Goal: Information Seeking & Learning: Find specific fact

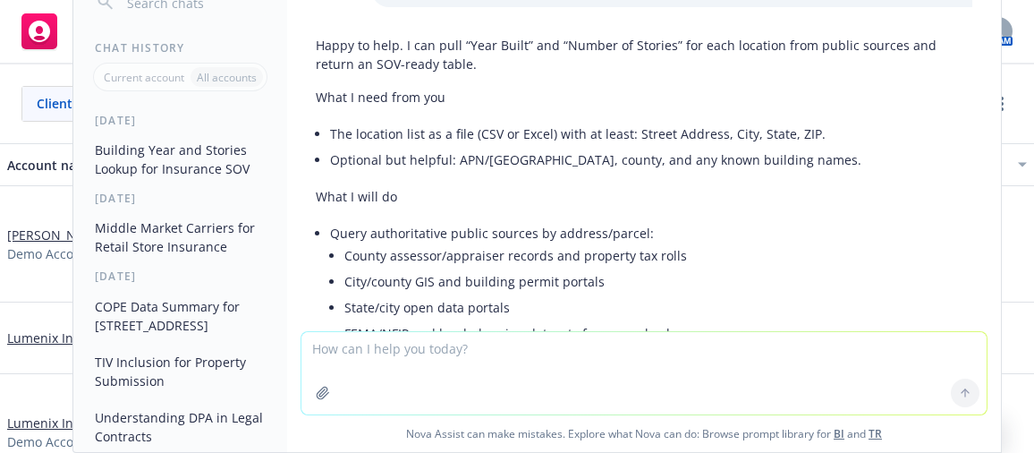
click at [751, 127] on li "The location list as a file (CSV or Excel) with at least: Street Address, City,…" at bounding box center [651, 134] width 642 height 26
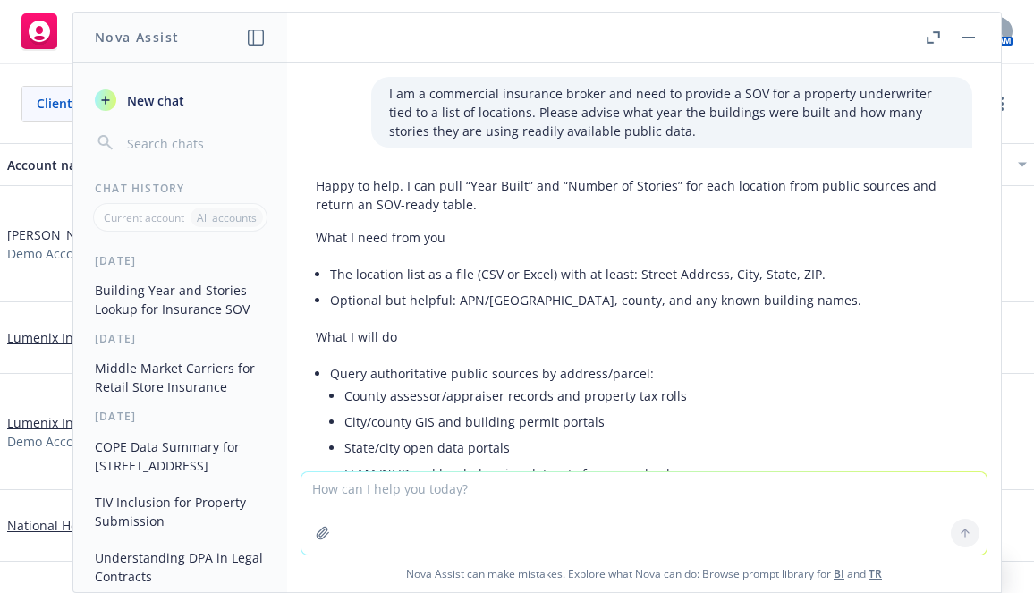
click at [973, 38] on button "button" at bounding box center [968, 37] width 21 height 21
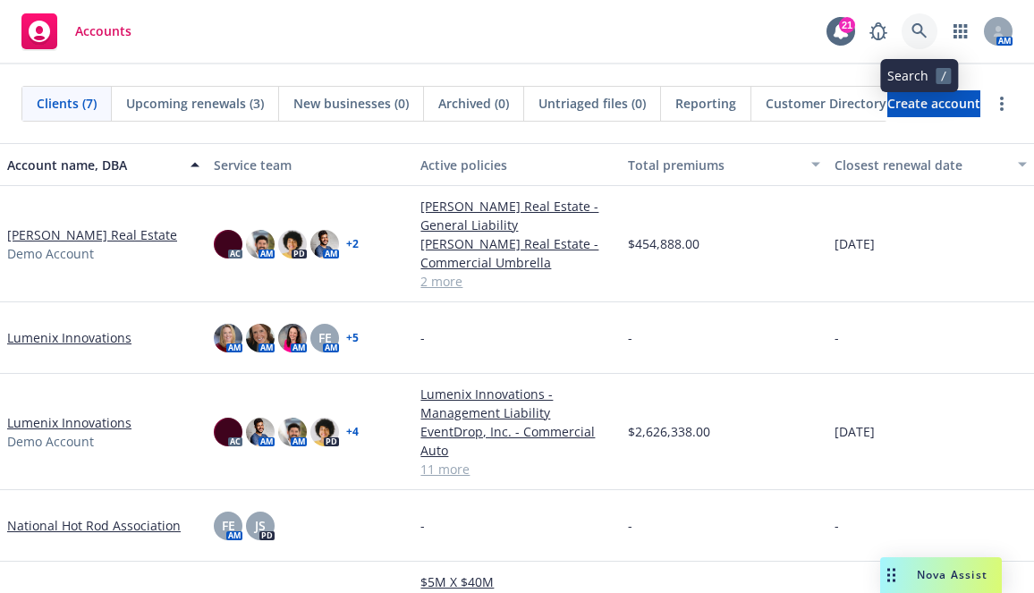
click at [924, 32] on icon at bounding box center [920, 31] width 16 height 16
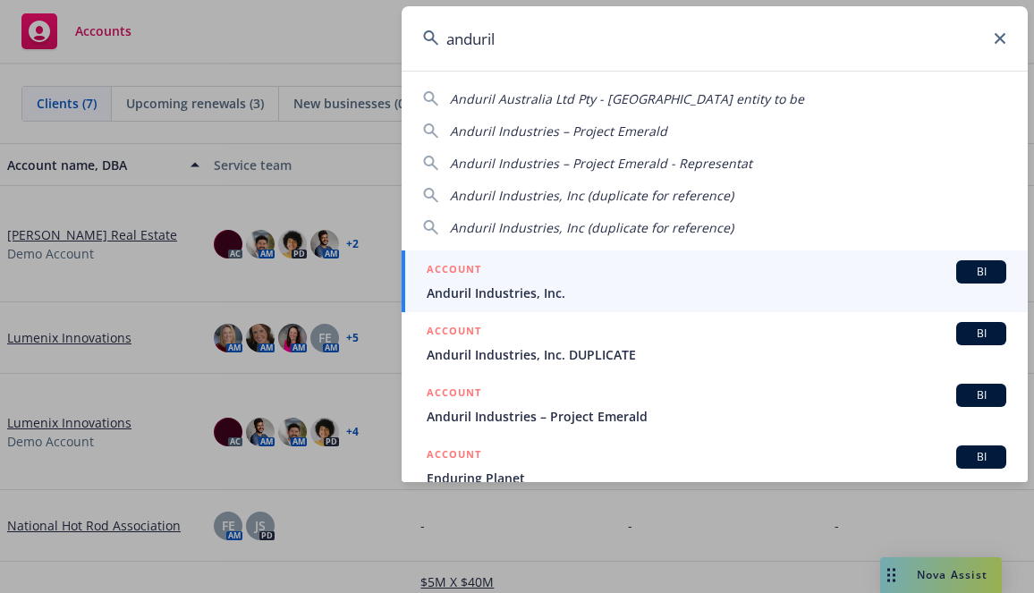
type input "anduril"
click at [612, 268] on div "ACCOUNT BI" at bounding box center [717, 271] width 580 height 23
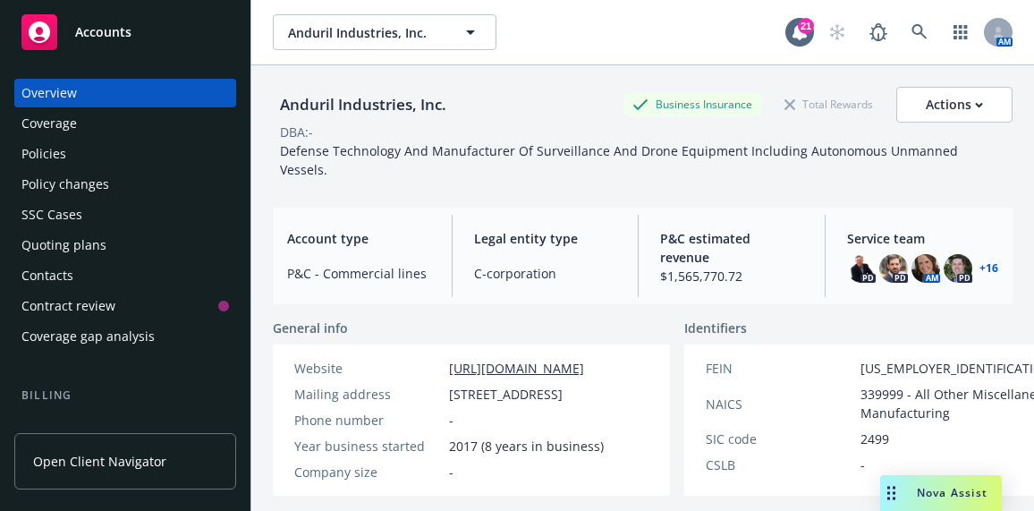
click at [597, 139] on div "DBA: -" at bounding box center [643, 132] width 740 height 19
click at [159, 153] on div "Policies" at bounding box center [125, 154] width 208 height 29
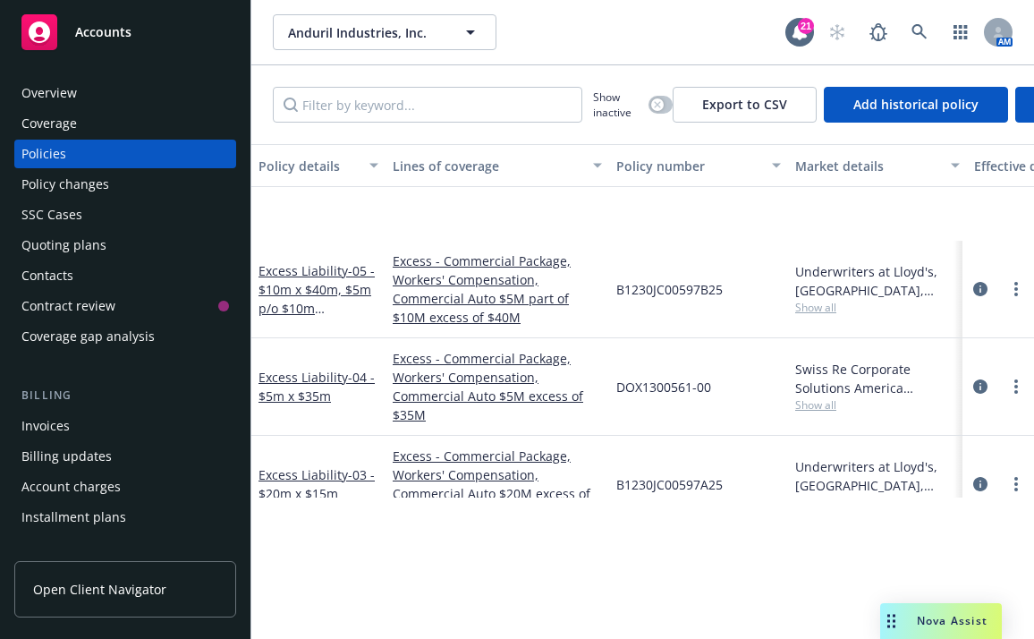
scroll to position [3131, 0]
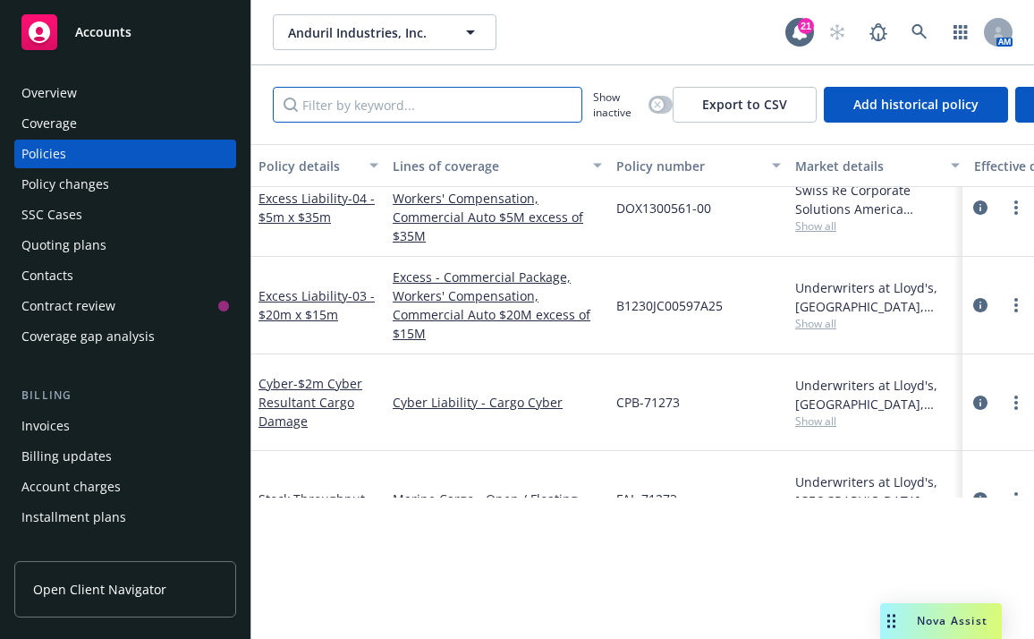
click at [429, 99] on input "Filter by keyword..." at bounding box center [428, 105] width 310 height 36
type input "chubb"
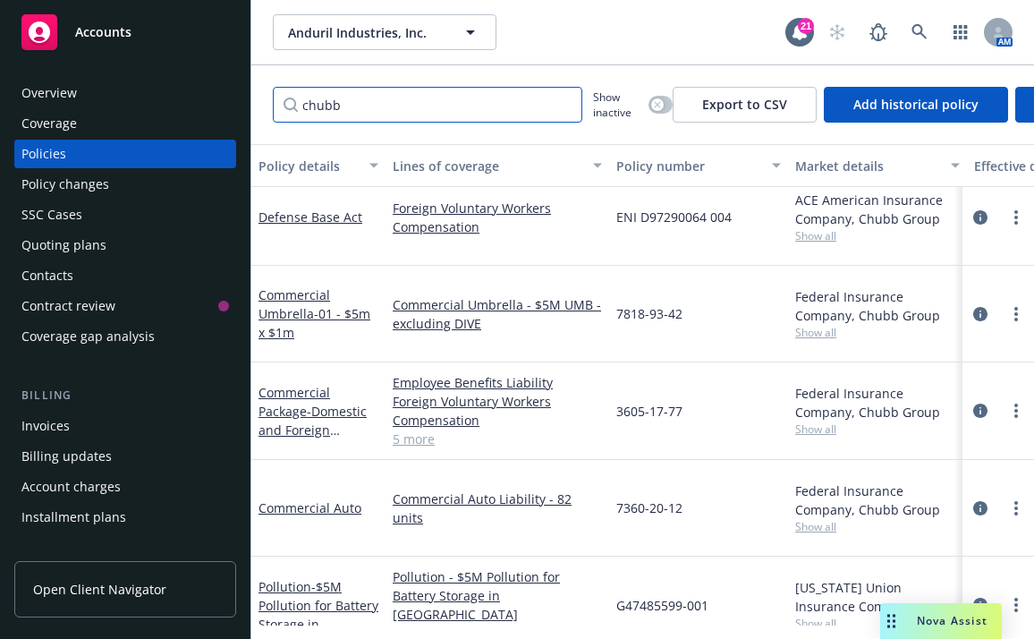
scroll to position [1351, 0]
click at [756, 386] on div "3605-17-77" at bounding box center [698, 411] width 179 height 98
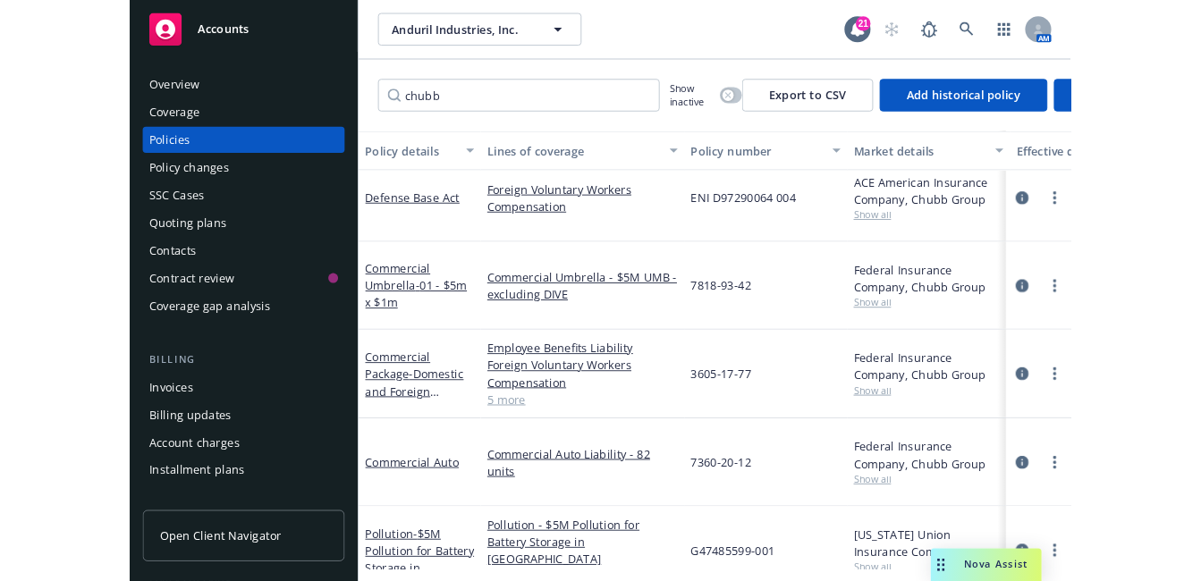
scroll to position [725, 0]
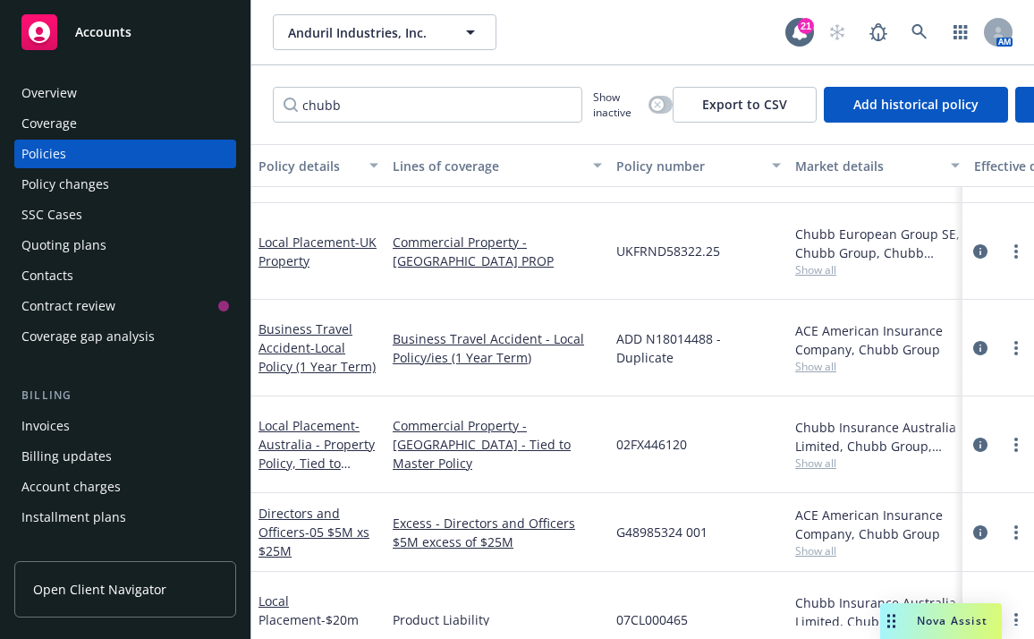
click at [72, 89] on div "Overview" at bounding box center [48, 93] width 55 height 29
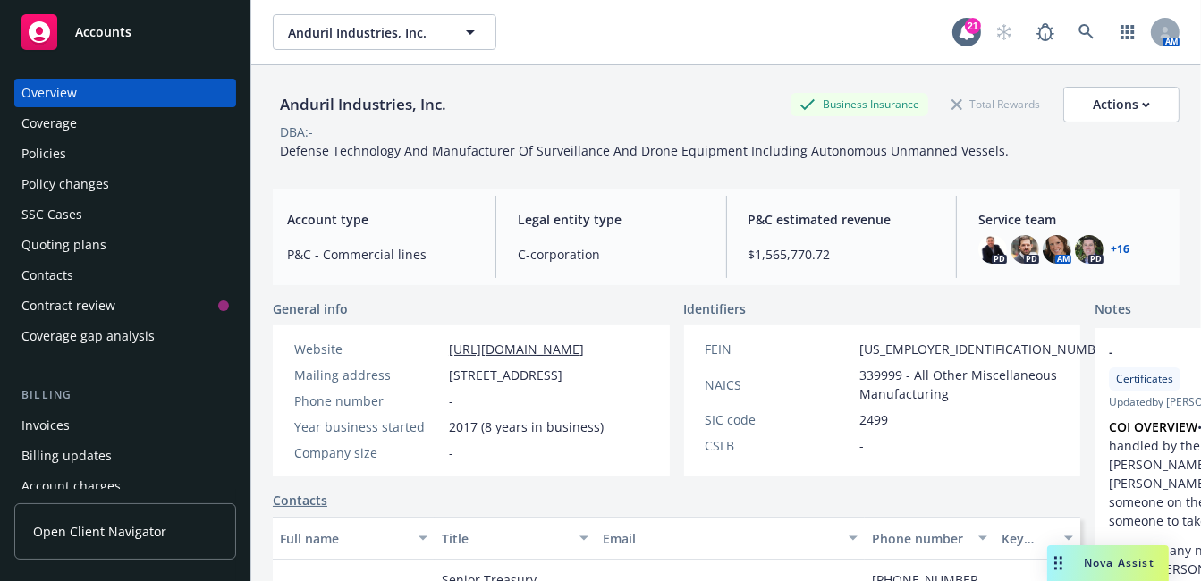
click at [126, 154] on div "Policies" at bounding box center [125, 154] width 208 height 29
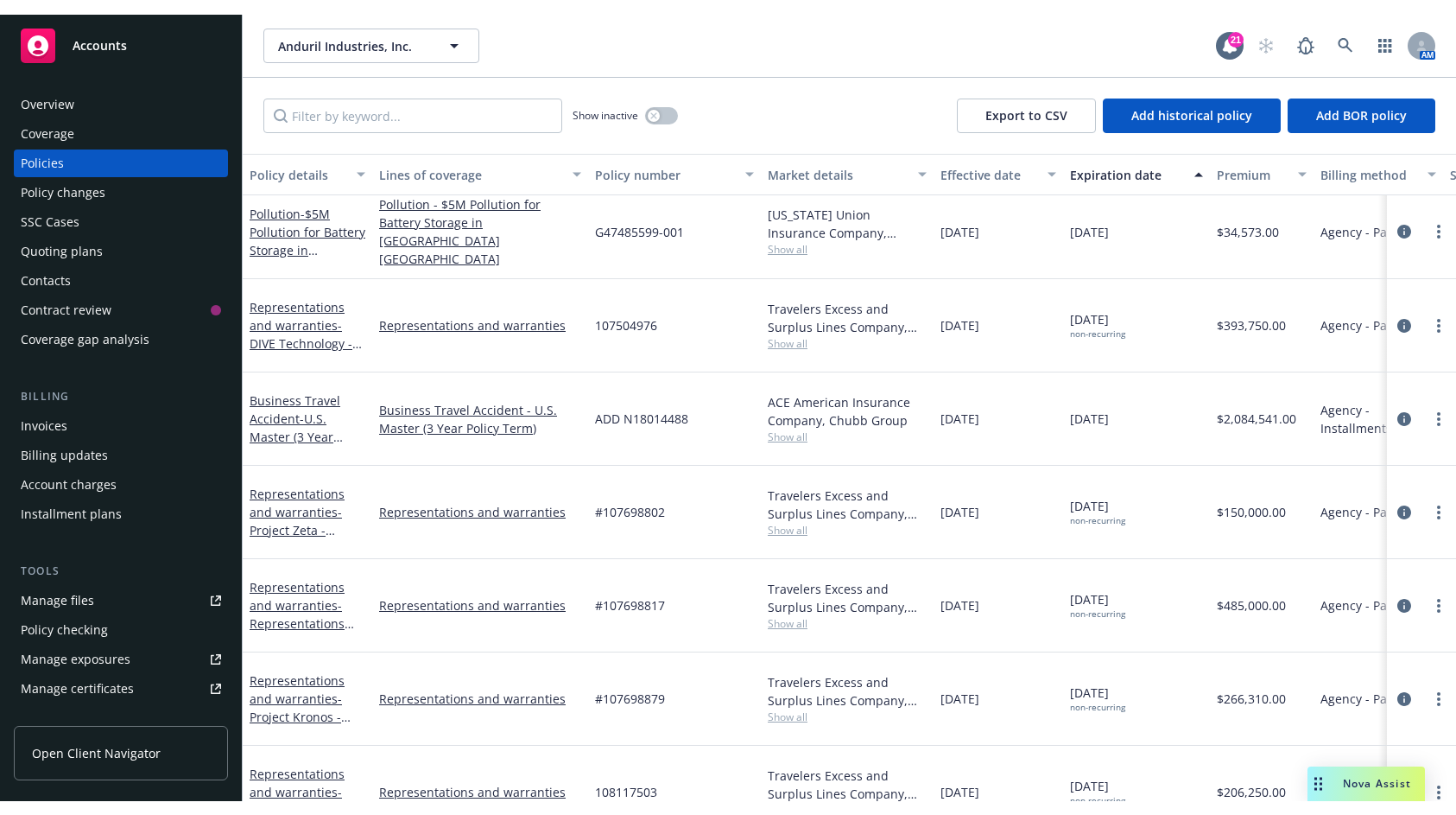
scroll to position [3959, 0]
